Goal: Task Accomplishment & Management: Manage account settings

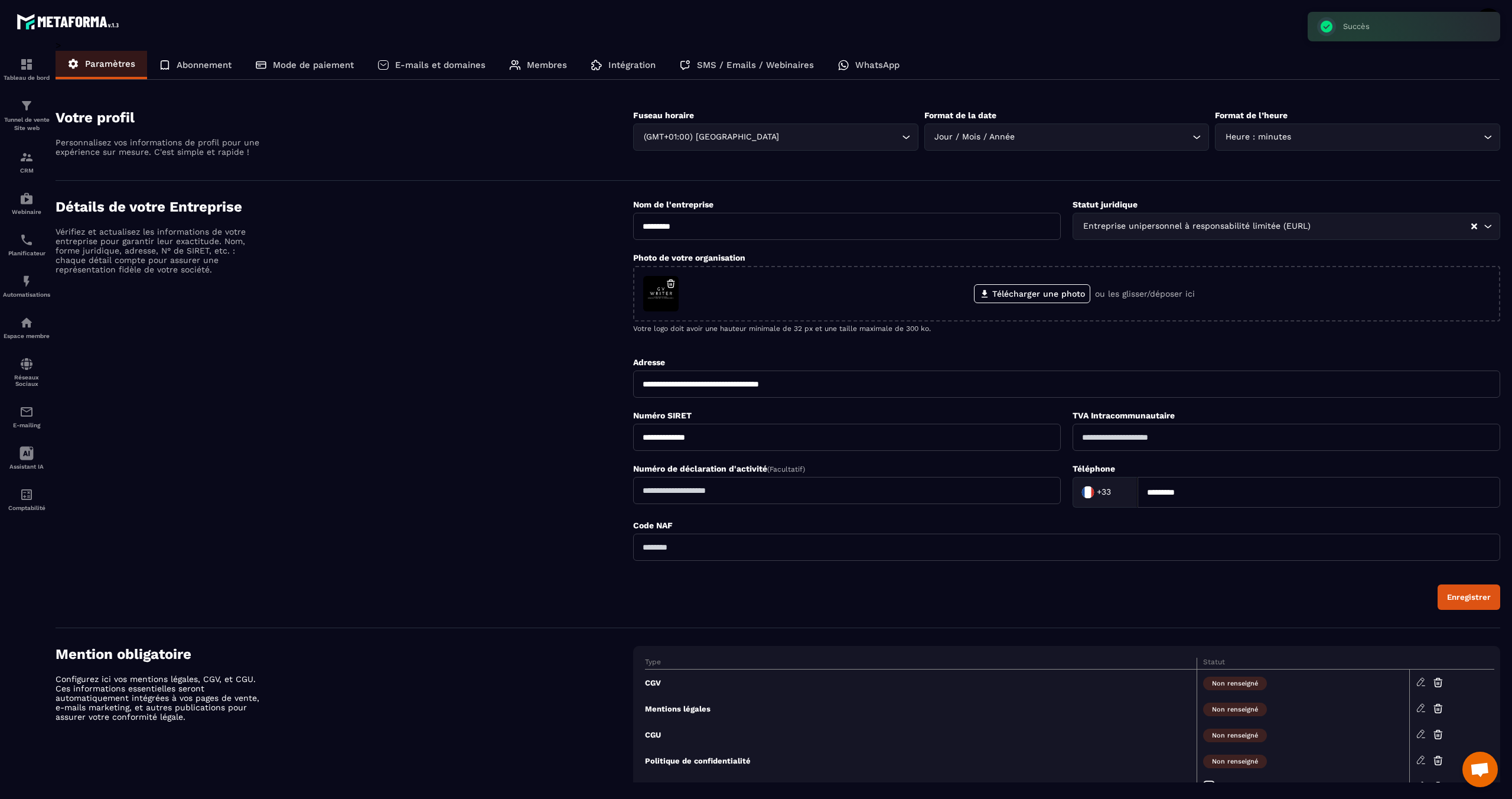
scroll to position [471, 0]
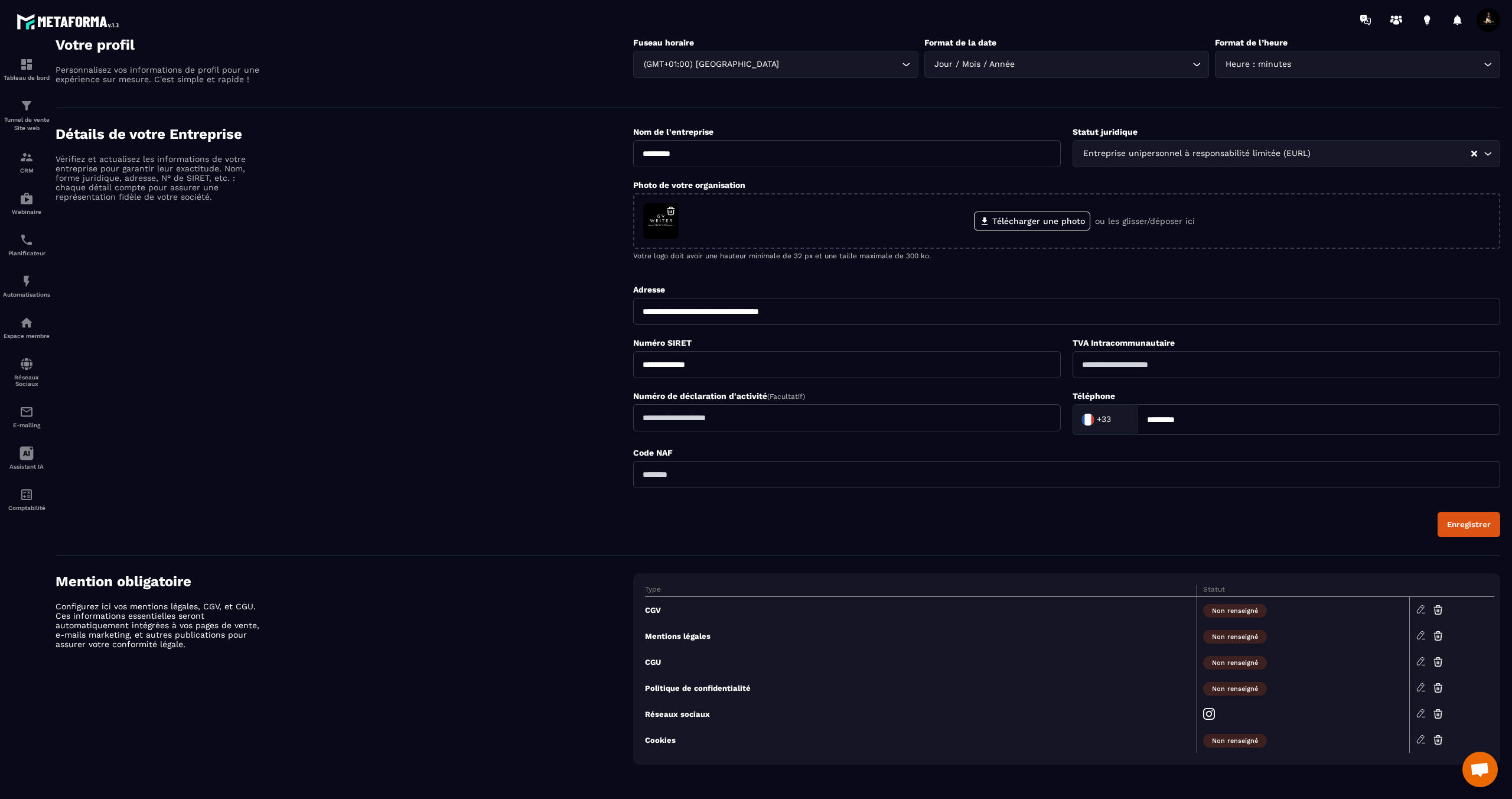
click at [1421, 636] on icon at bounding box center [1421, 635] width 11 height 11
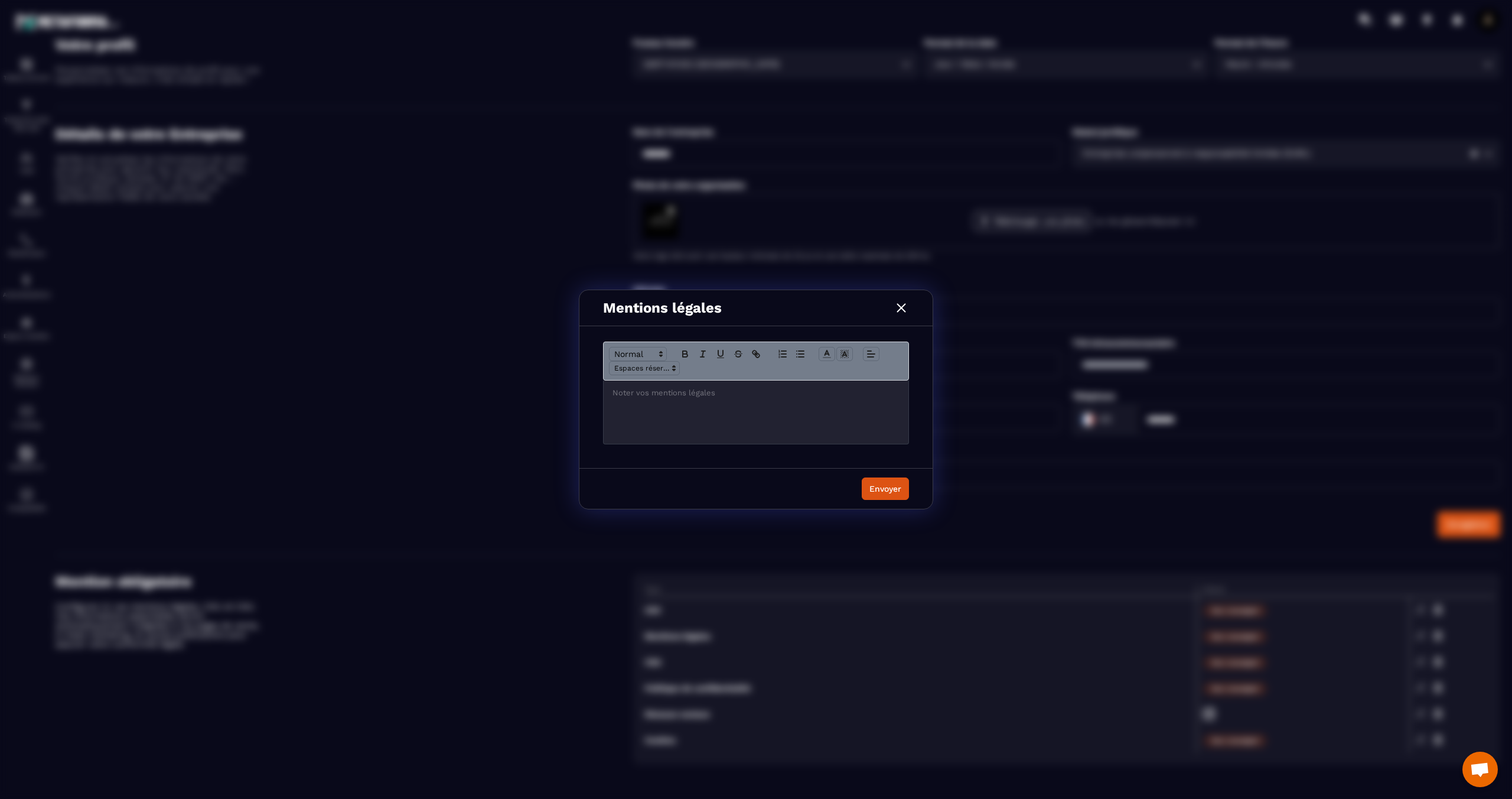
click at [728, 407] on div "Modal window" at bounding box center [756, 412] width 305 height 63
click at [882, 485] on div "Envoyer" at bounding box center [885, 488] width 32 height 12
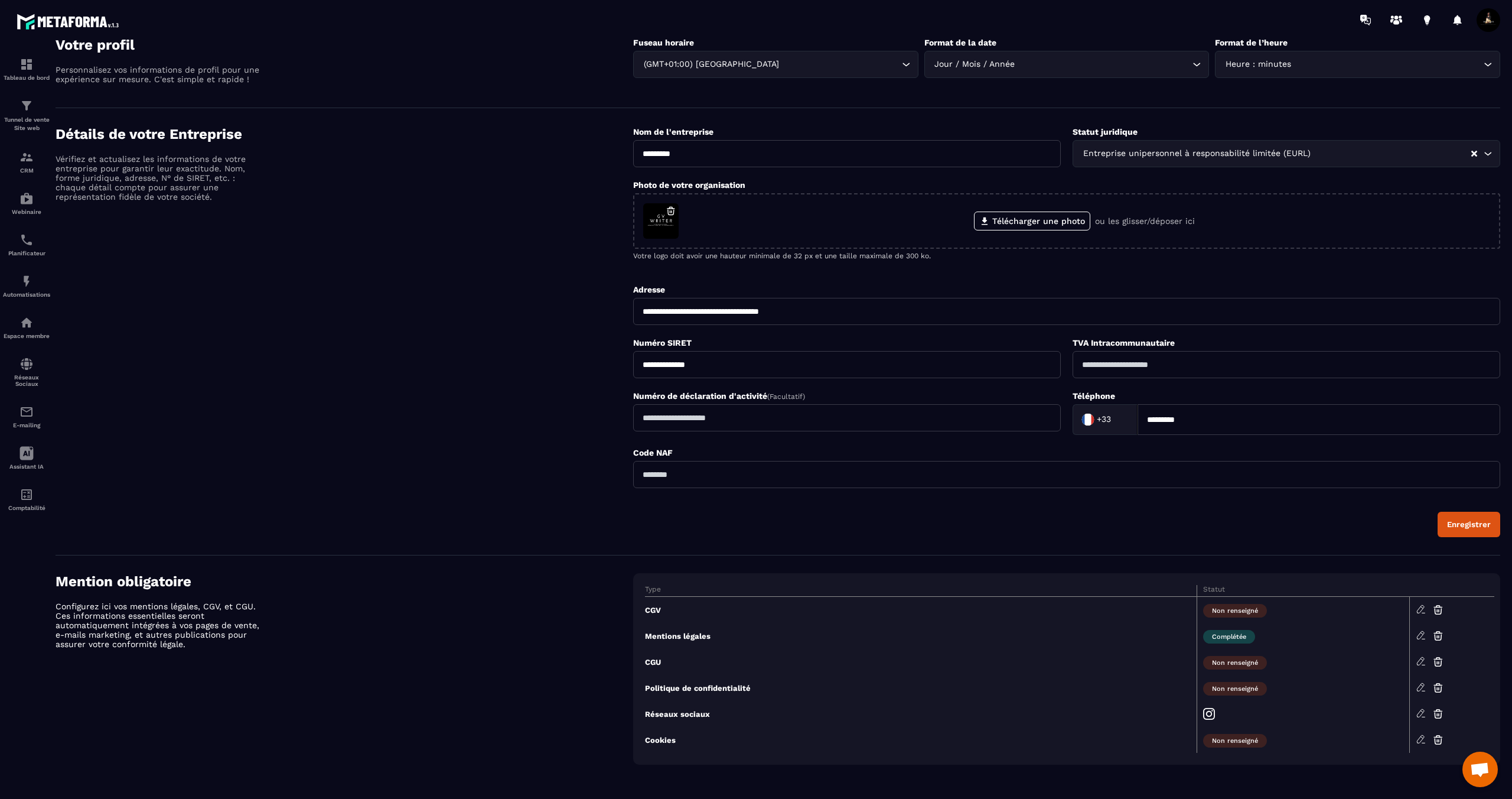
click at [653, 611] on td "CGV" at bounding box center [921, 610] width 552 height 27
click at [1421, 609] on icon at bounding box center [1421, 609] width 11 height 11
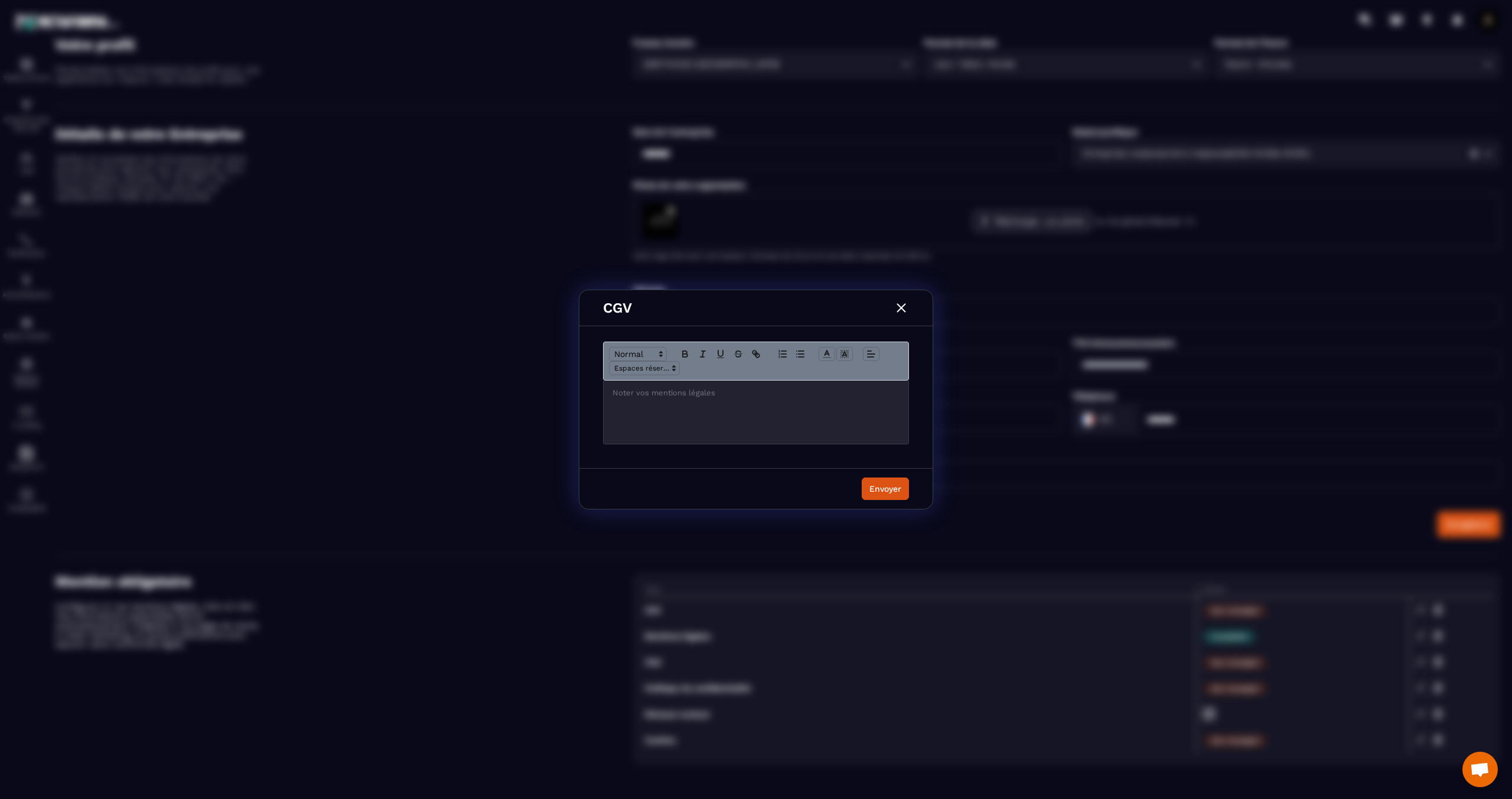
click at [754, 393] on p "Modal window" at bounding box center [756, 393] width 287 height 11
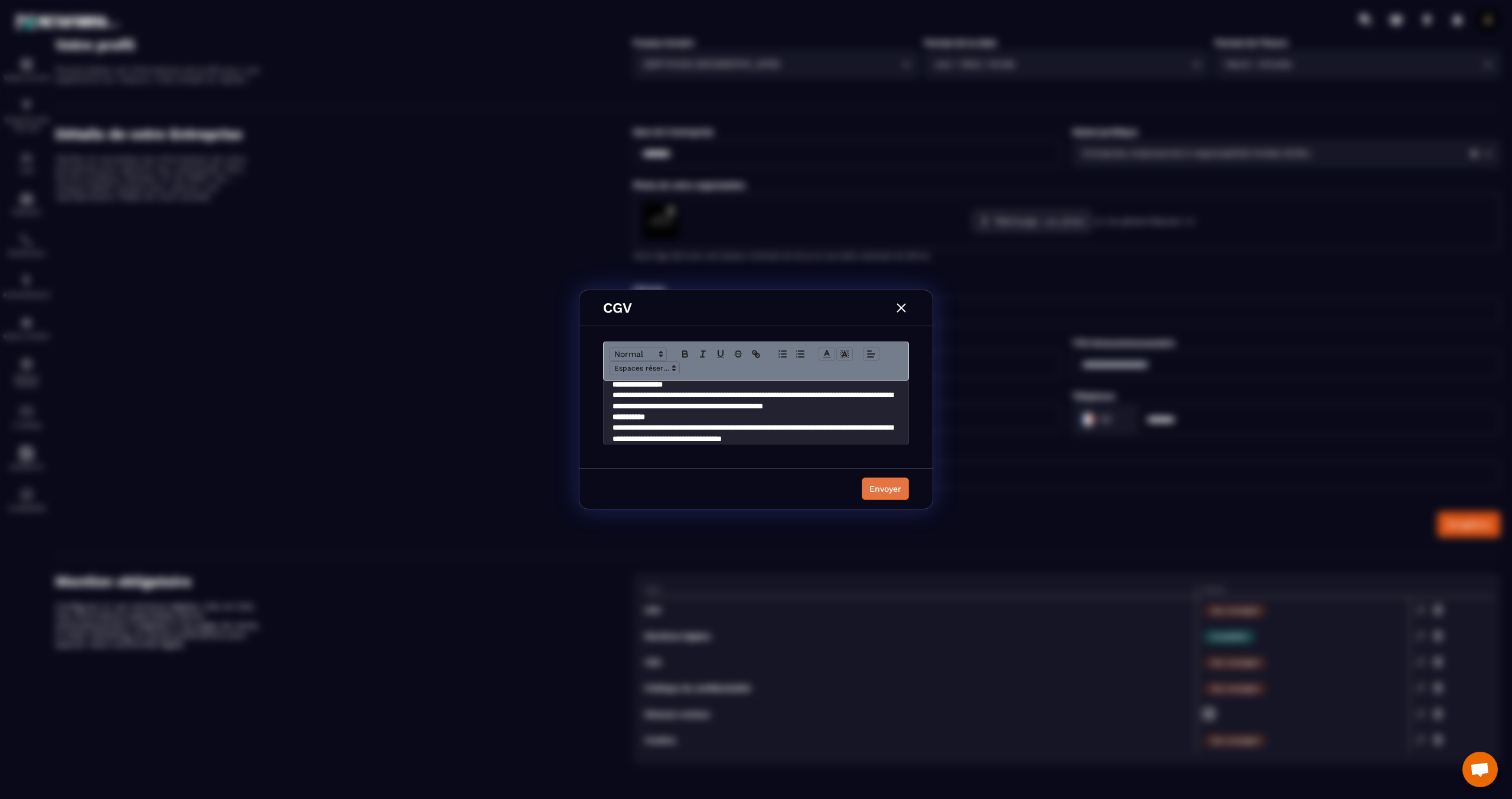
click at [882, 488] on div "Envoyer" at bounding box center [885, 488] width 32 height 12
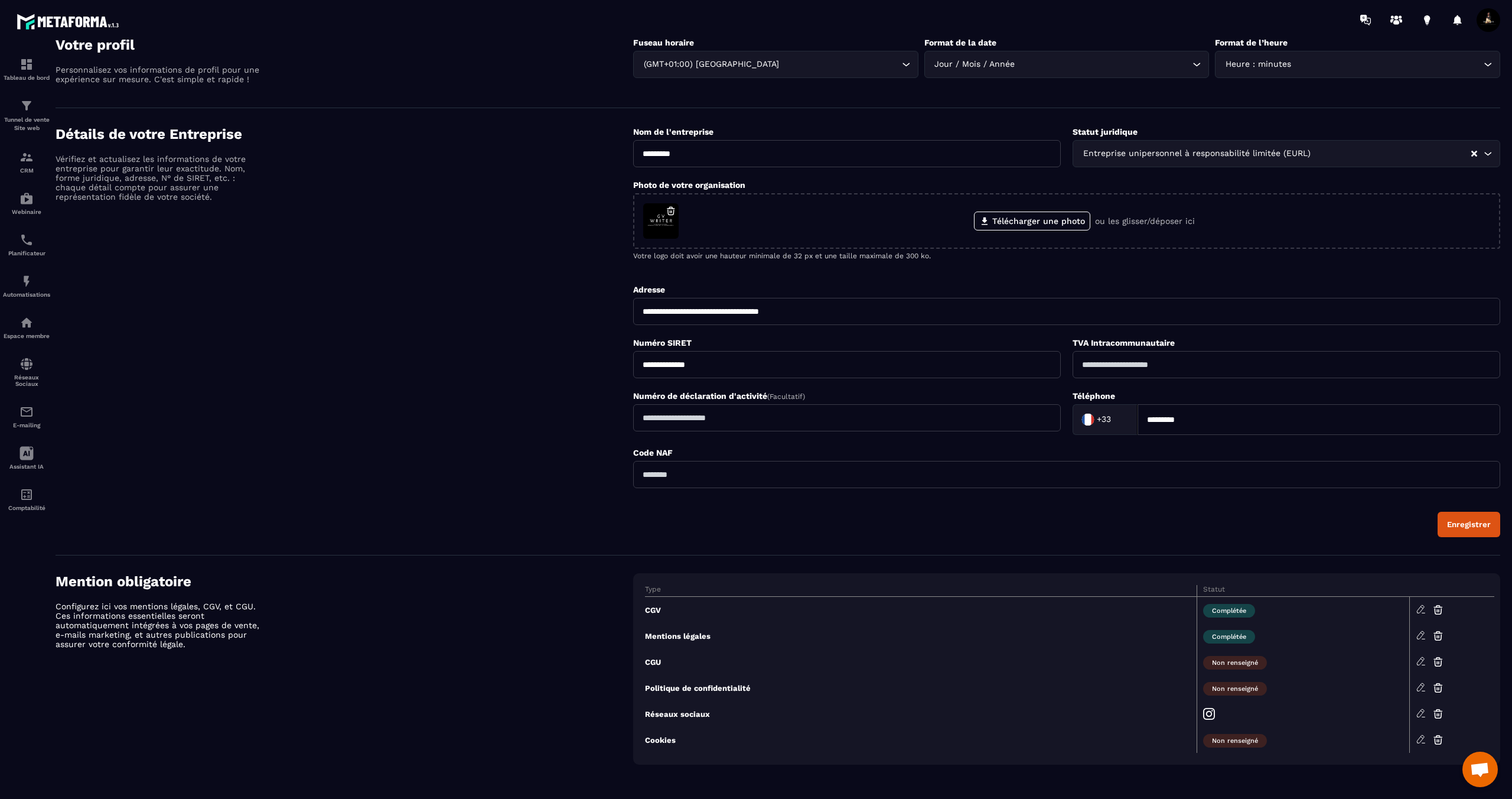
click at [1423, 686] on icon at bounding box center [1421, 686] width 11 height 11
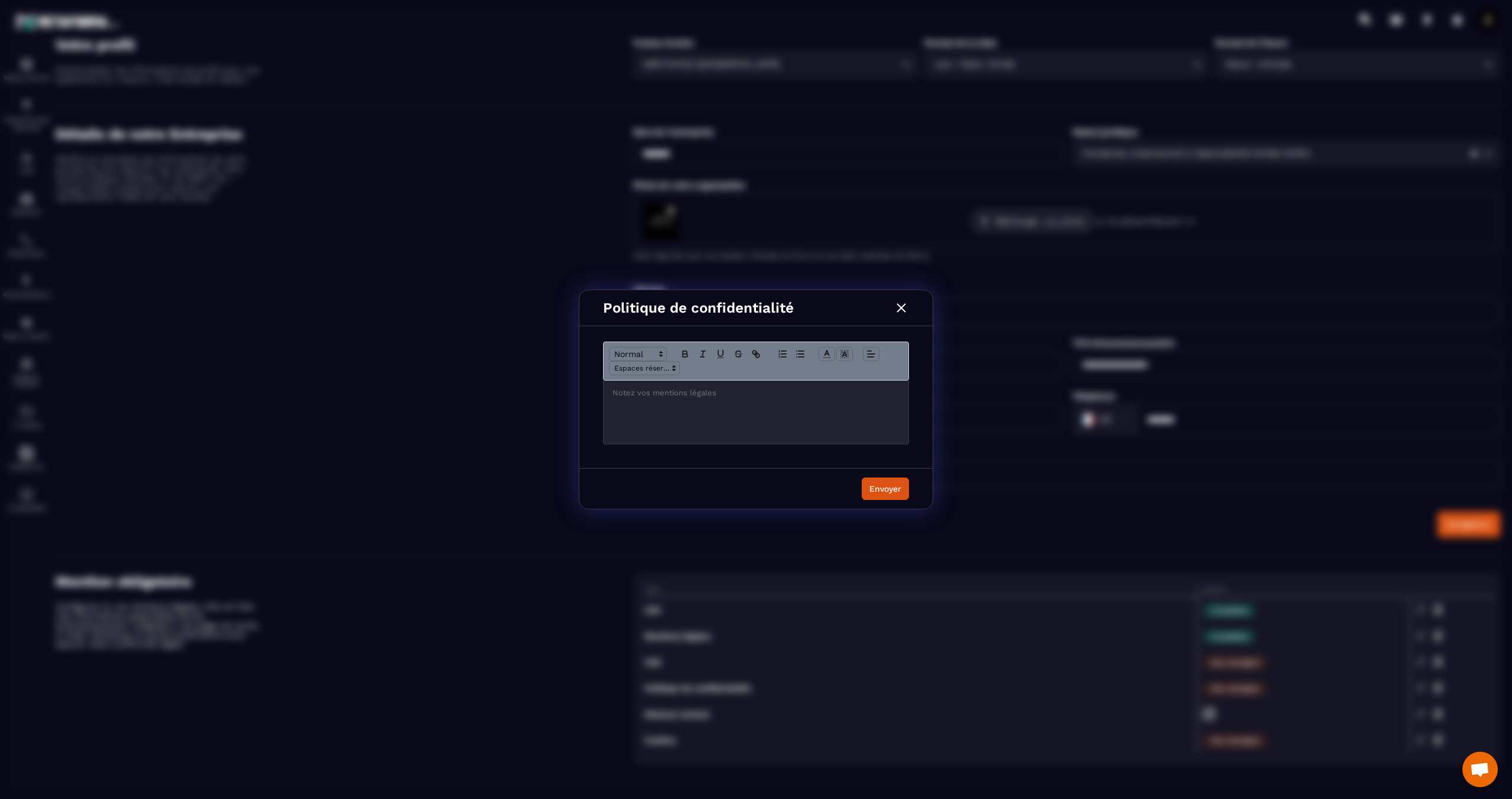
click at [630, 408] on div "Modal window" at bounding box center [756, 412] width 305 height 63
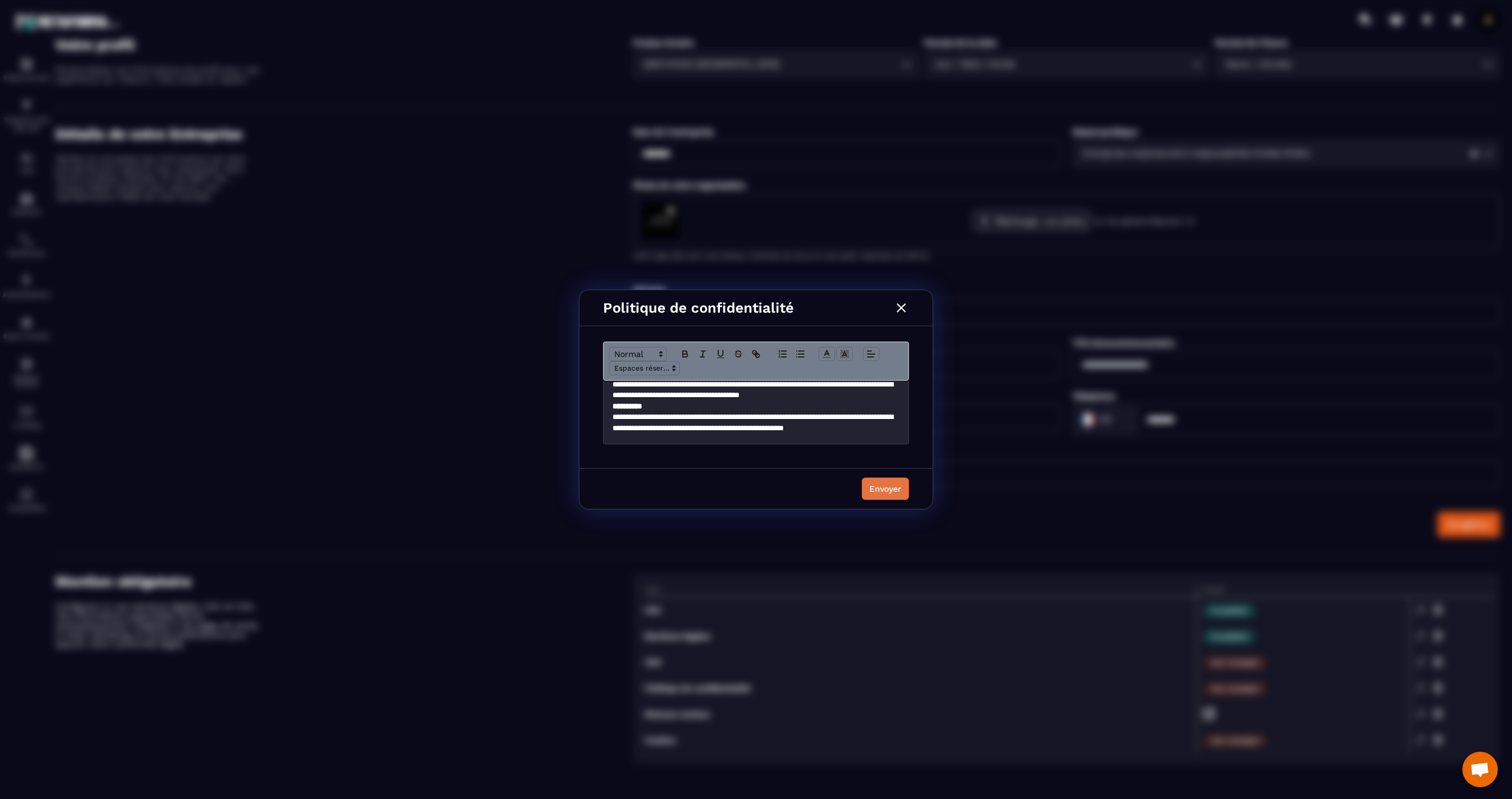
click at [878, 495] on button "Envoyer" at bounding box center [885, 489] width 47 height 23
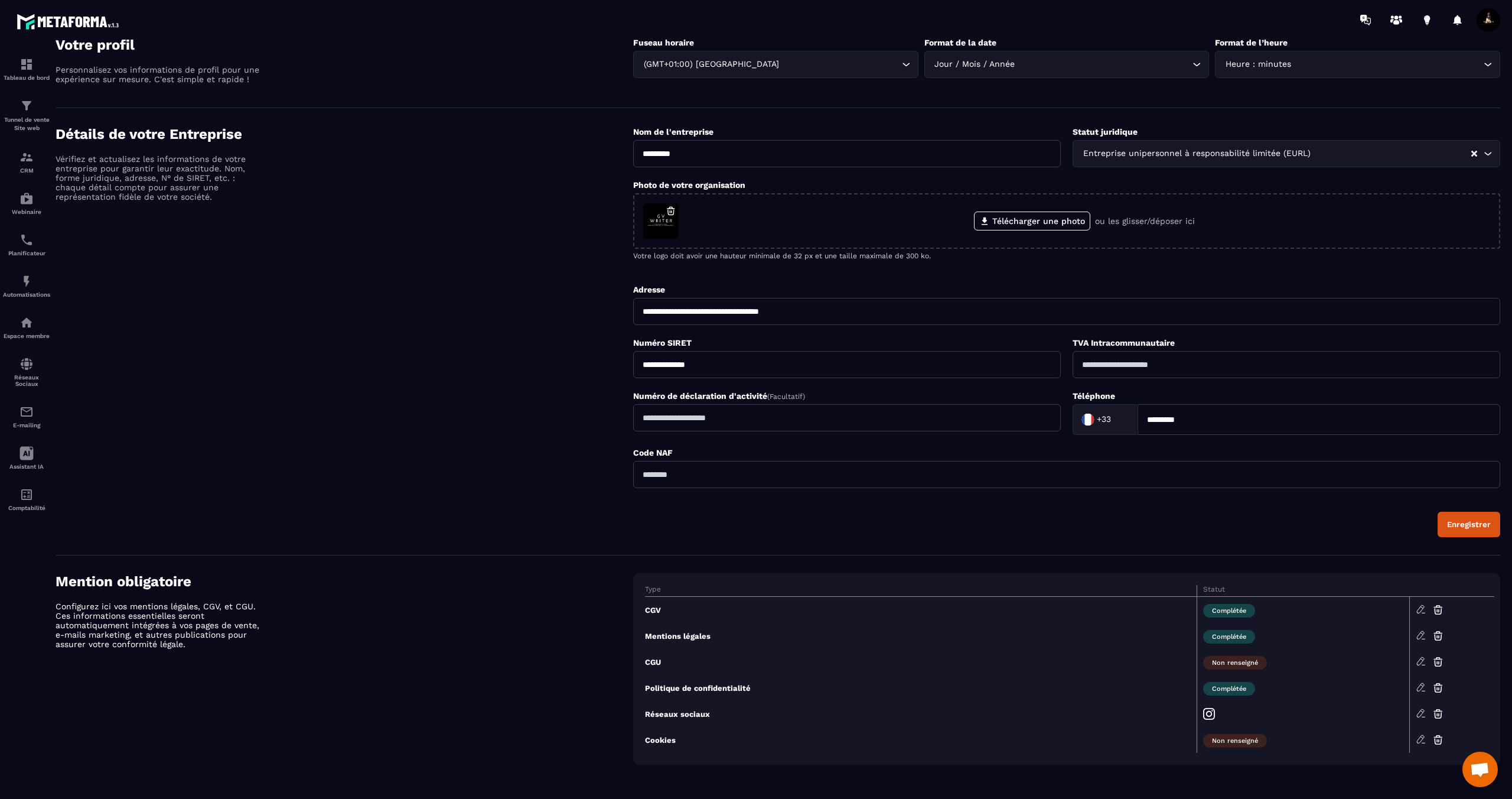
click at [1421, 742] on icon at bounding box center [1421, 739] width 11 height 11
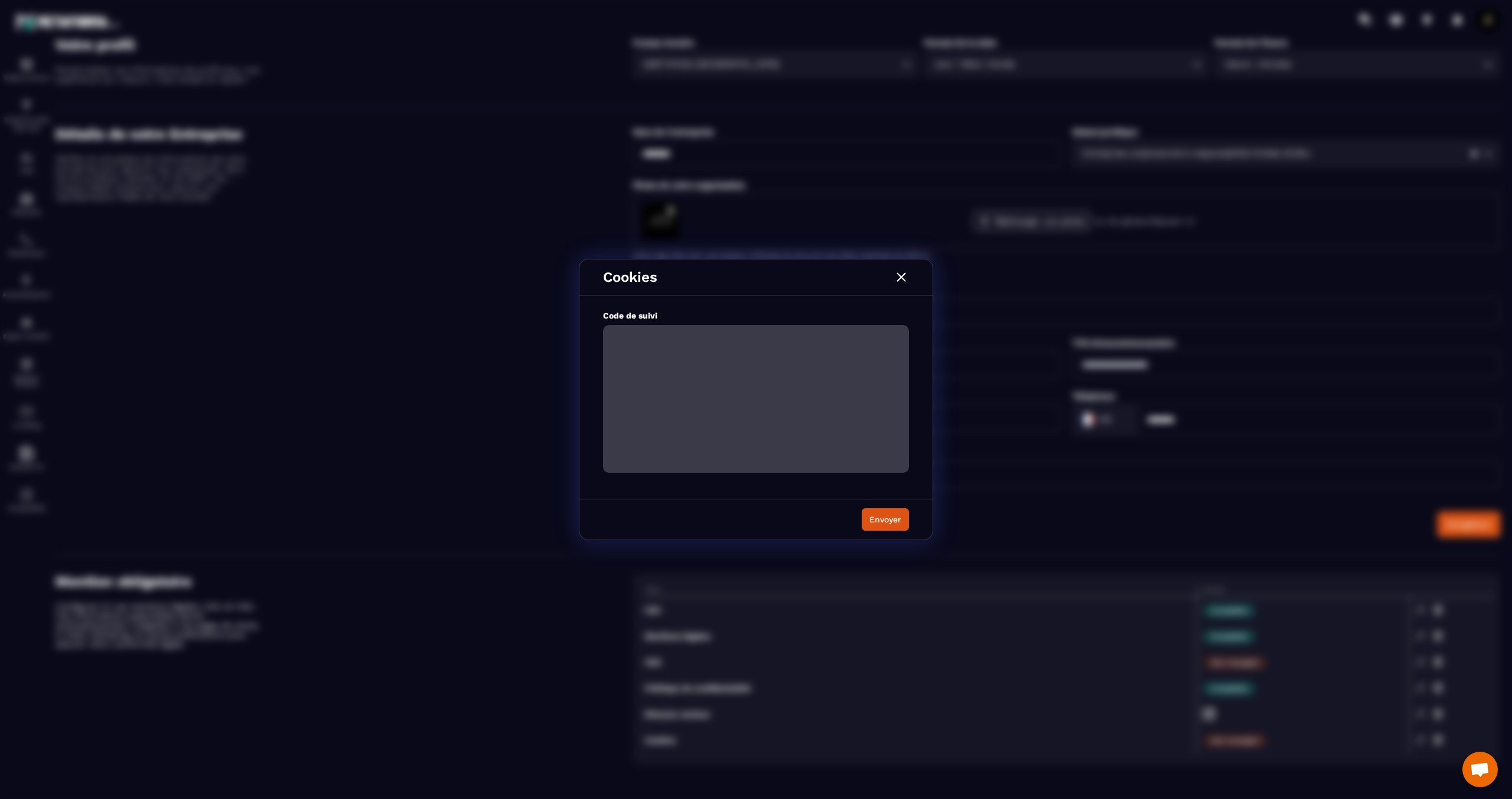
click at [901, 278] on img "Modal window" at bounding box center [901, 277] width 16 height 16
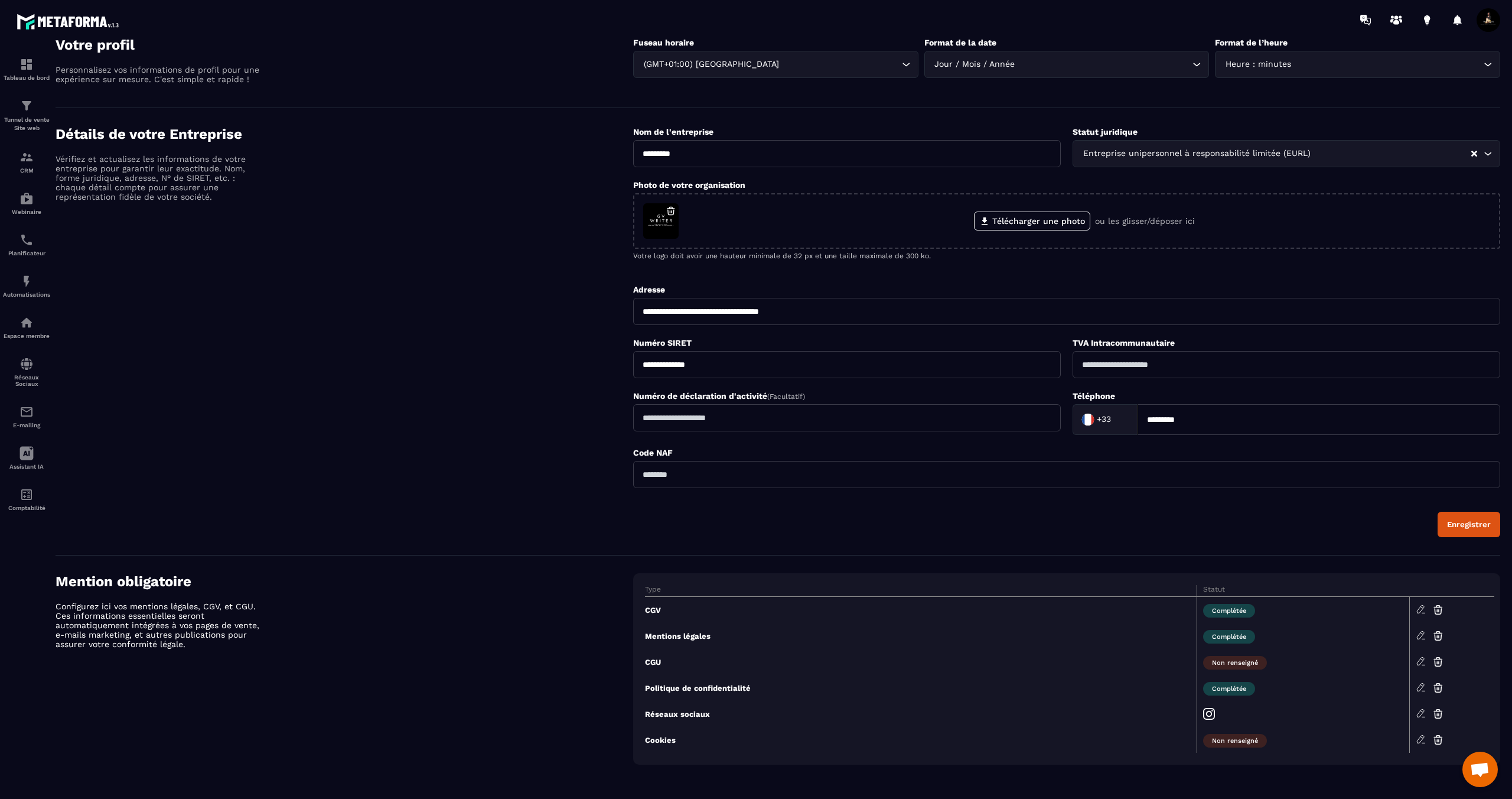
click at [1477, 532] on button "Enregistrer" at bounding box center [1469, 524] width 62 height 25
